Goal: Find specific page/section: Find specific page/section

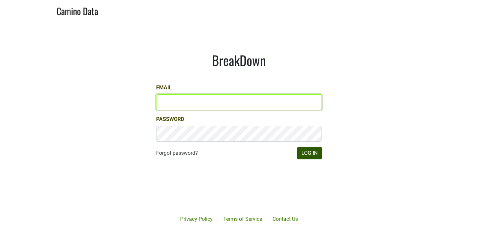
type input "victoria@mommenpop.com"
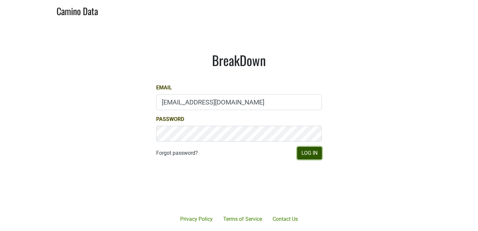
click at [303, 155] on button "Log In" at bounding box center [309, 153] width 25 height 12
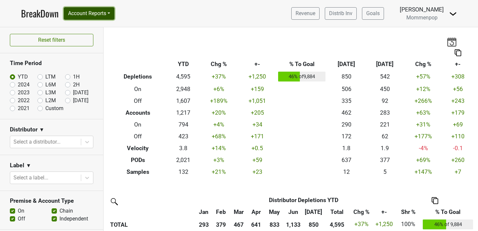
click at [110, 11] on button "Account Reports" at bounding box center [89, 13] width 51 height 12
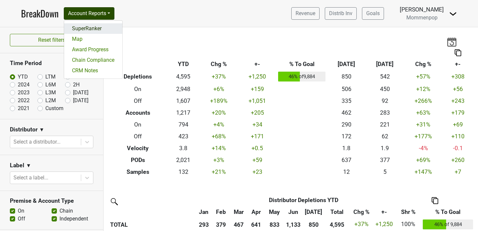
click at [97, 27] on link "SuperRanker" at bounding box center [93, 28] width 58 height 11
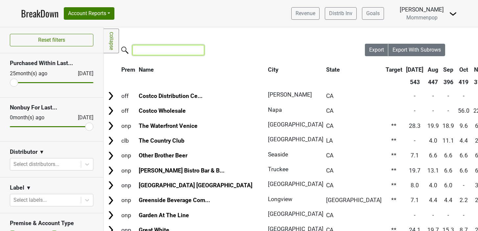
click at [155, 51] on input "search" at bounding box center [169, 50] width 72 height 10
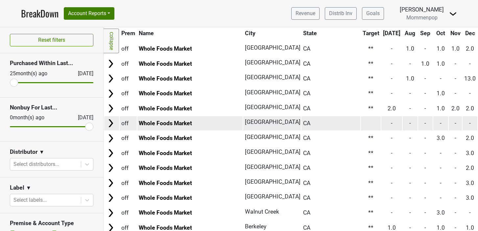
scroll to position [62, 0]
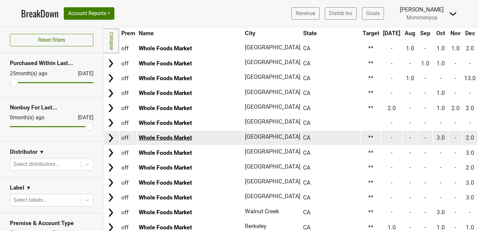
click at [183, 138] on link "Whole Foods Market" at bounding box center [165, 137] width 53 height 7
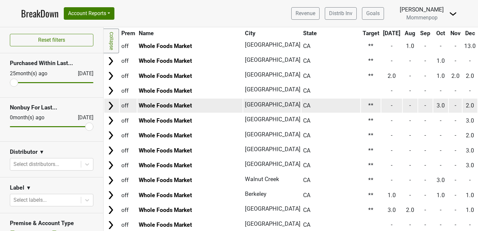
scroll to position [99, 0]
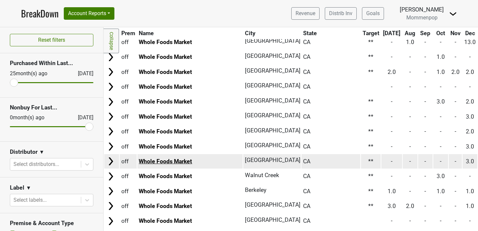
click at [169, 161] on link "Whole Foods Market" at bounding box center [165, 161] width 53 height 7
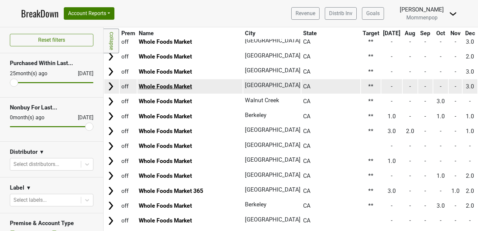
scroll to position [175, 0]
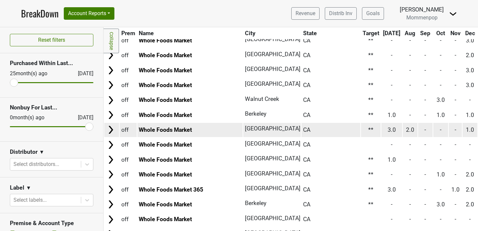
click at [180, 134] on td "Whole Foods Market" at bounding box center [190, 130] width 106 height 14
click at [179, 130] on link "Whole Foods Market" at bounding box center [165, 130] width 53 height 7
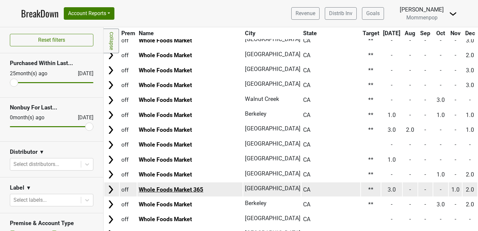
click at [167, 190] on link "Whole Foods Market 365" at bounding box center [171, 189] width 64 height 7
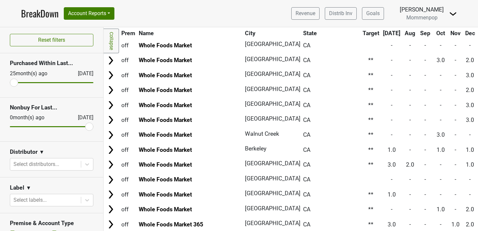
scroll to position [0, 0]
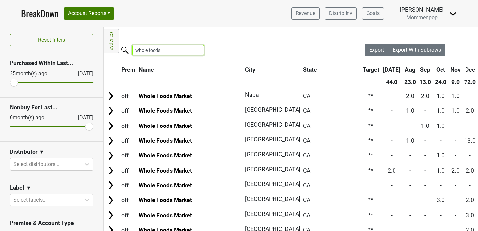
click at [167, 49] on input "whole foods" at bounding box center [169, 50] width 72 height 10
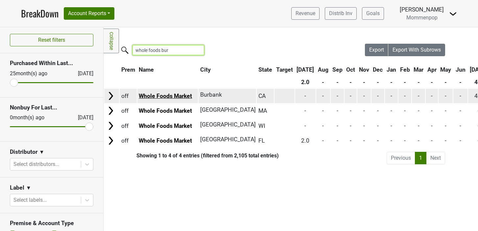
type input "whole foods bur"
click at [186, 97] on link "Whole Foods Market" at bounding box center [165, 96] width 53 height 7
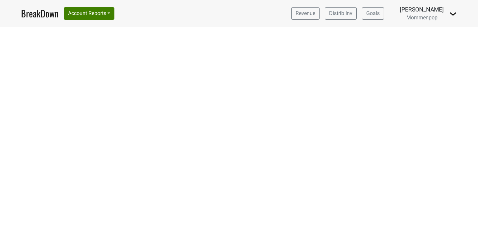
select select "CA"
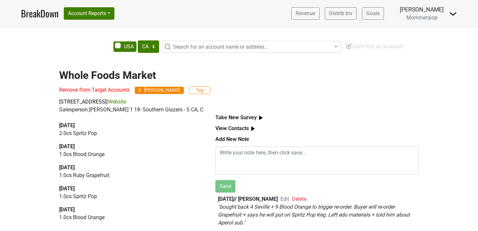
scroll to position [0, 0]
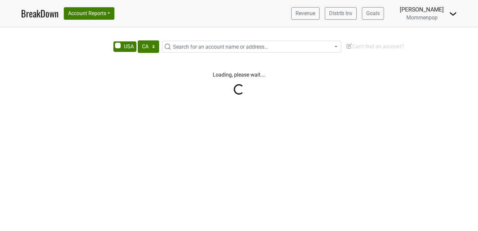
select select "CA"
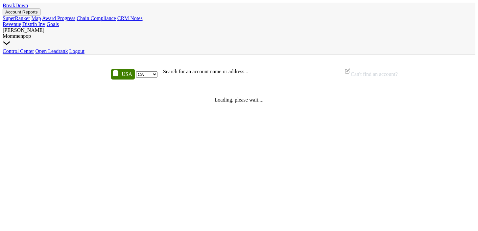
select select "CA"
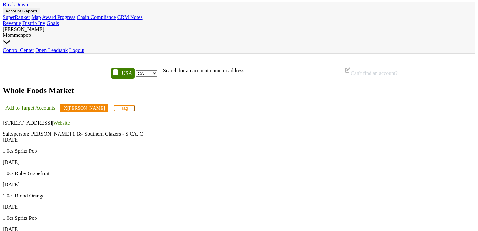
scroll to position [1, 0]
